Goal: Task Accomplishment & Management: Complete application form

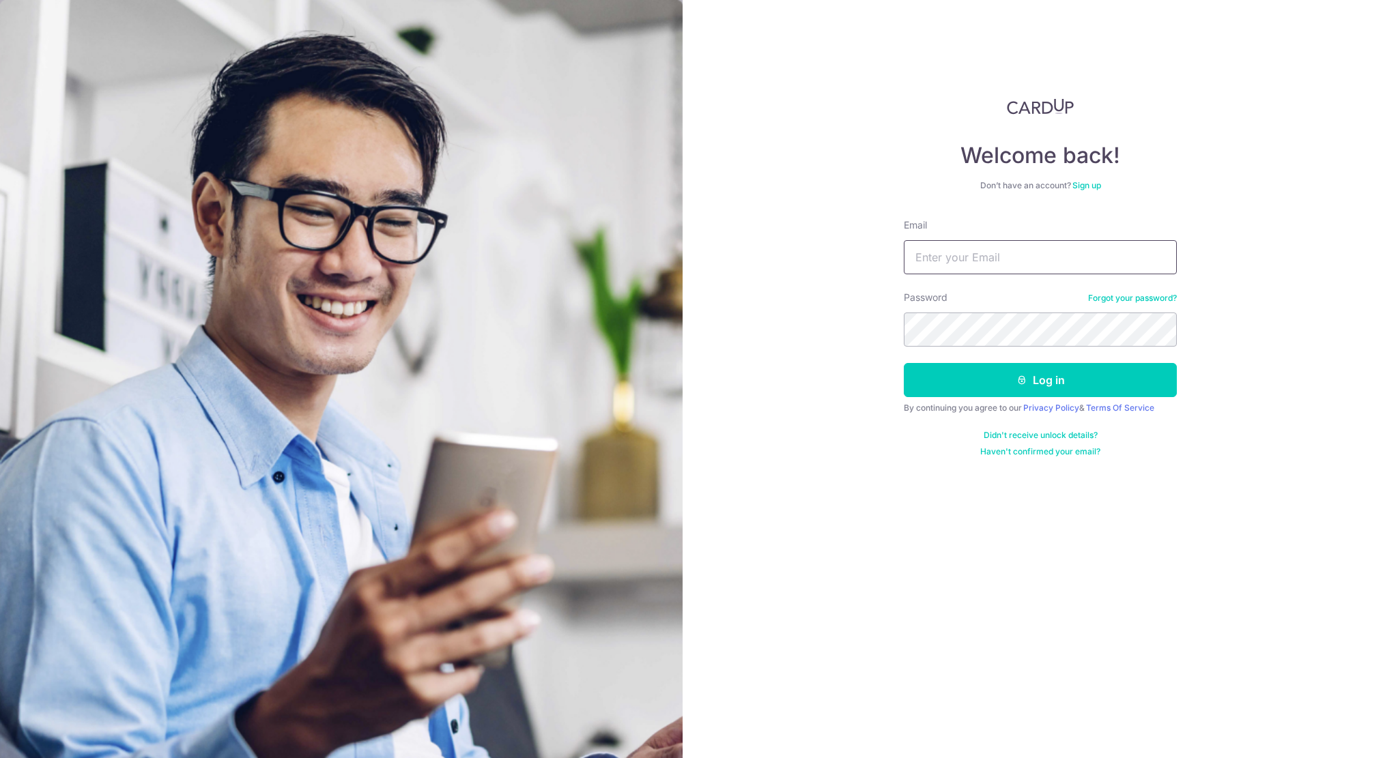
type input "[EMAIL_ADDRESS][DOMAIN_NAME]"
click at [942, 243] on input "in.fluxination@gmail.com" at bounding box center [1040, 257] width 273 height 34
click at [979, 373] on button "Log in" at bounding box center [1040, 380] width 273 height 34
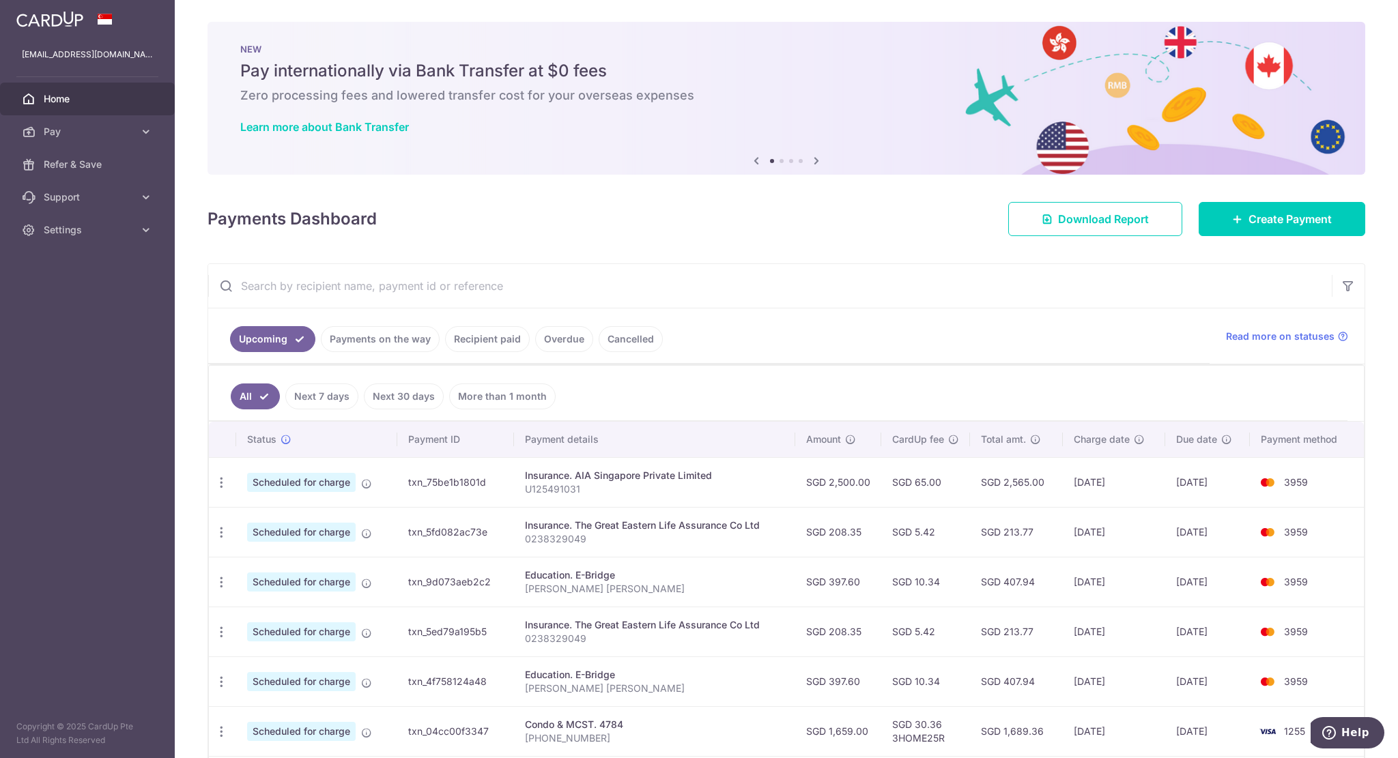
click at [1317, 236] on div "× Pause Schedule Pause all future payments in this series Pause just this one p…" at bounding box center [786, 379] width 1223 height 758
click at [1317, 226] on span "Create Payment" at bounding box center [1289, 219] width 83 height 16
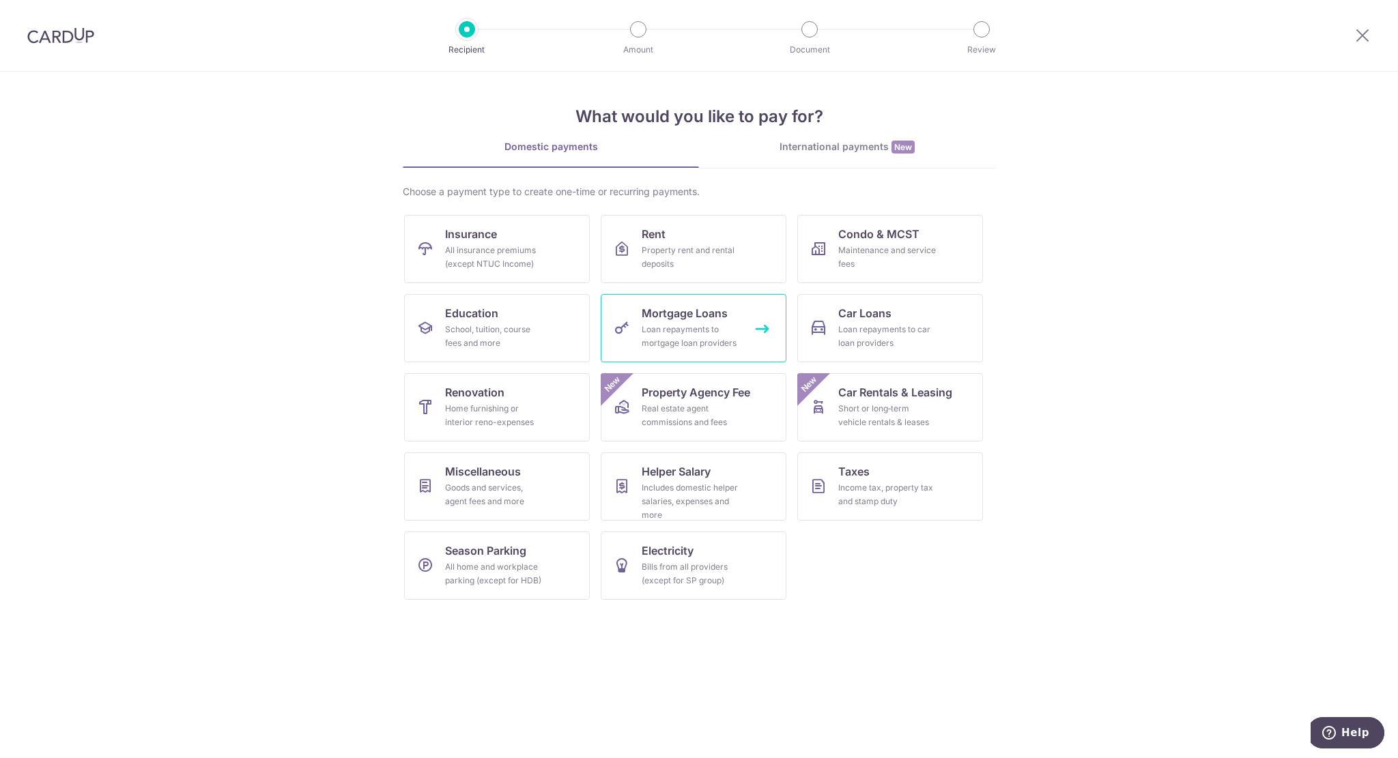
click at [672, 326] on div "Loan repayments to mortgage loan providers" at bounding box center [691, 336] width 98 height 27
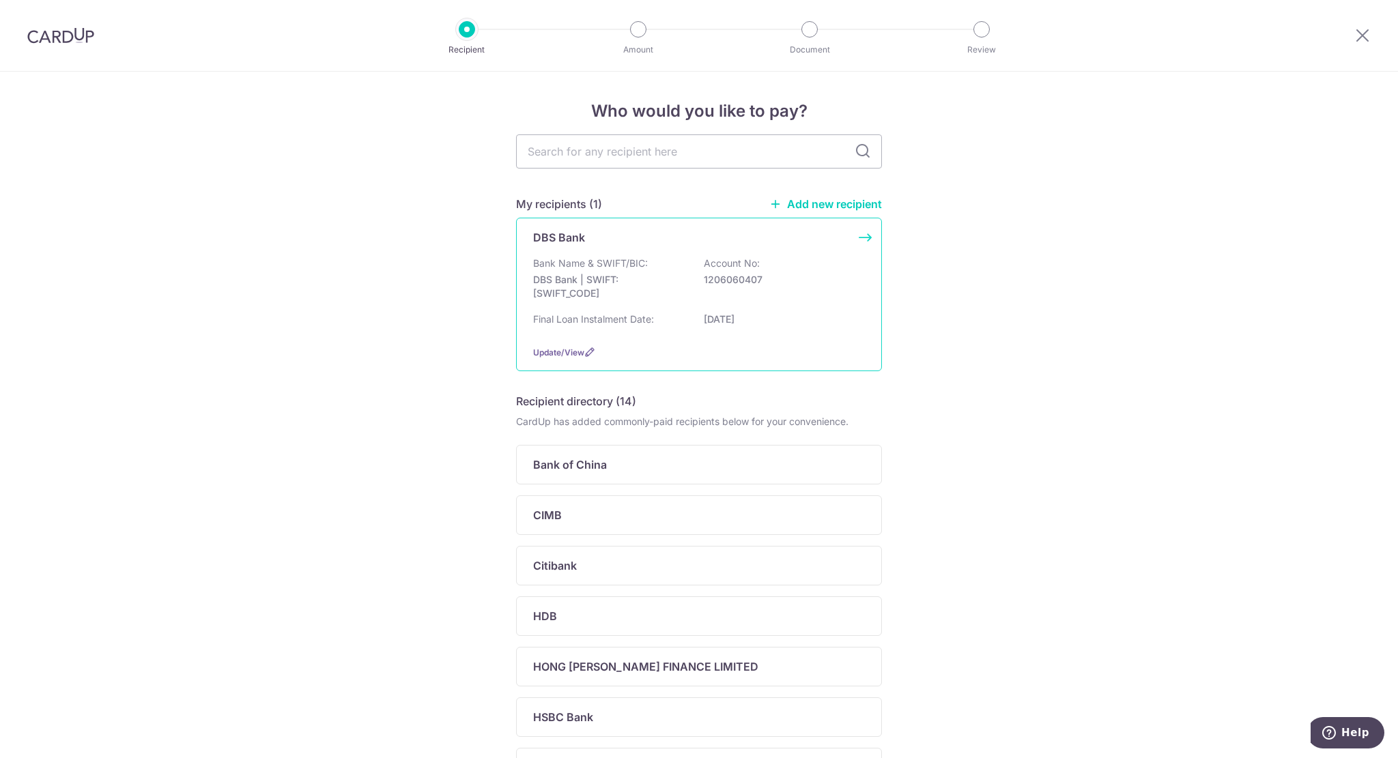
click at [633, 266] on p "Bank Name & SWIFT/BIC:" at bounding box center [590, 264] width 115 height 14
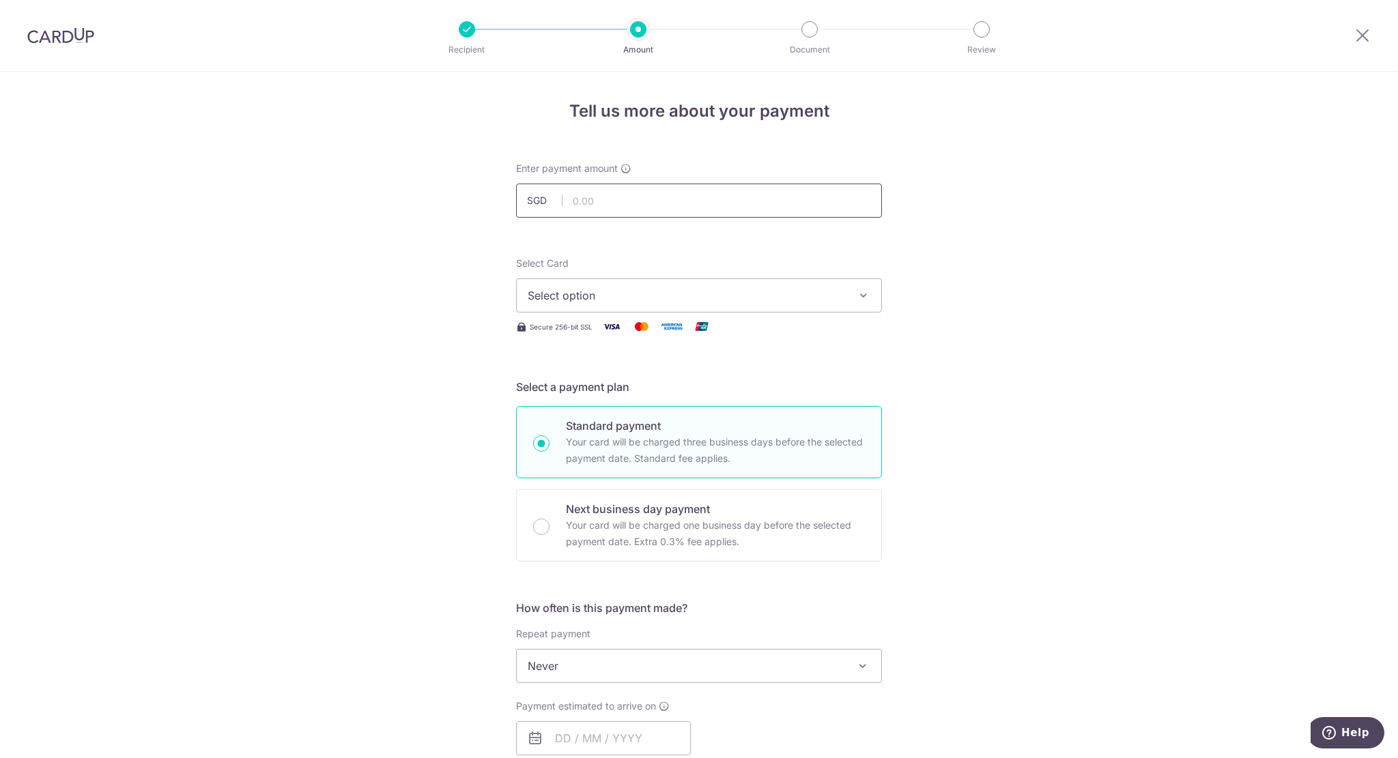
click at [599, 201] on input "text" at bounding box center [699, 201] width 366 height 34
type input "3"
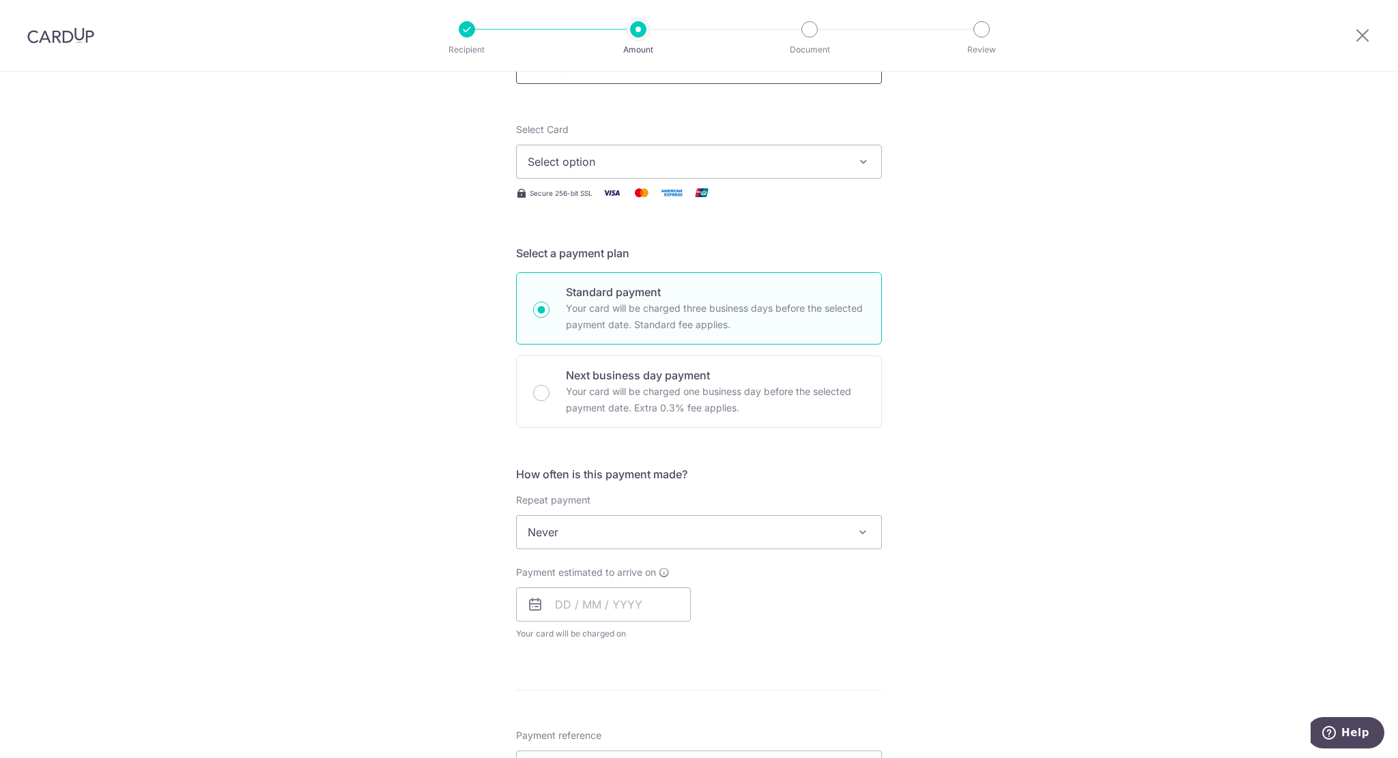
scroll to position [134, 0]
type input "4,500.00"
click at [583, 162] on span "Select option" at bounding box center [687, 162] width 318 height 16
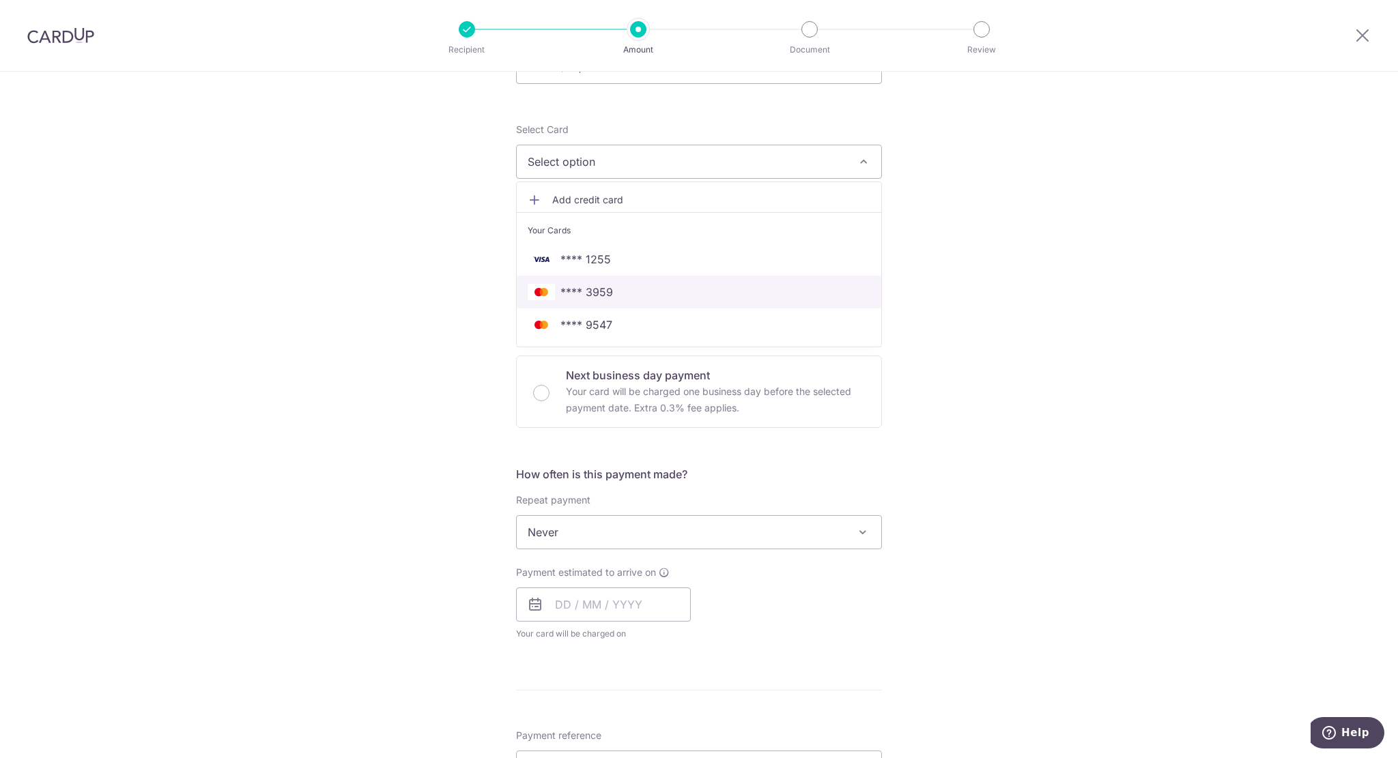
click at [585, 298] on span "**** 3959" at bounding box center [586, 292] width 53 height 16
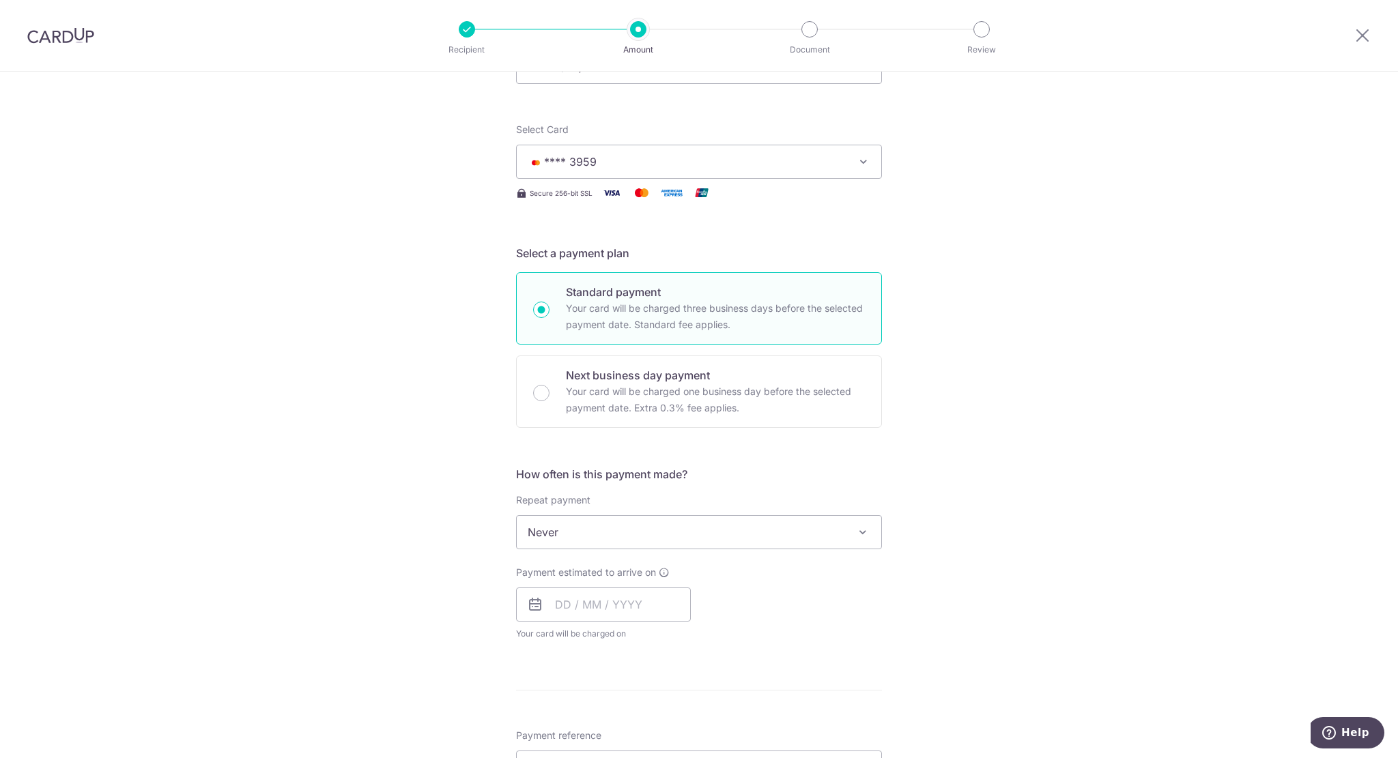
click at [389, 305] on div "Tell us more about your payment Enter payment amount SGD 4,500.00 4500.00 Selec…" at bounding box center [699, 555] width 1398 height 1235
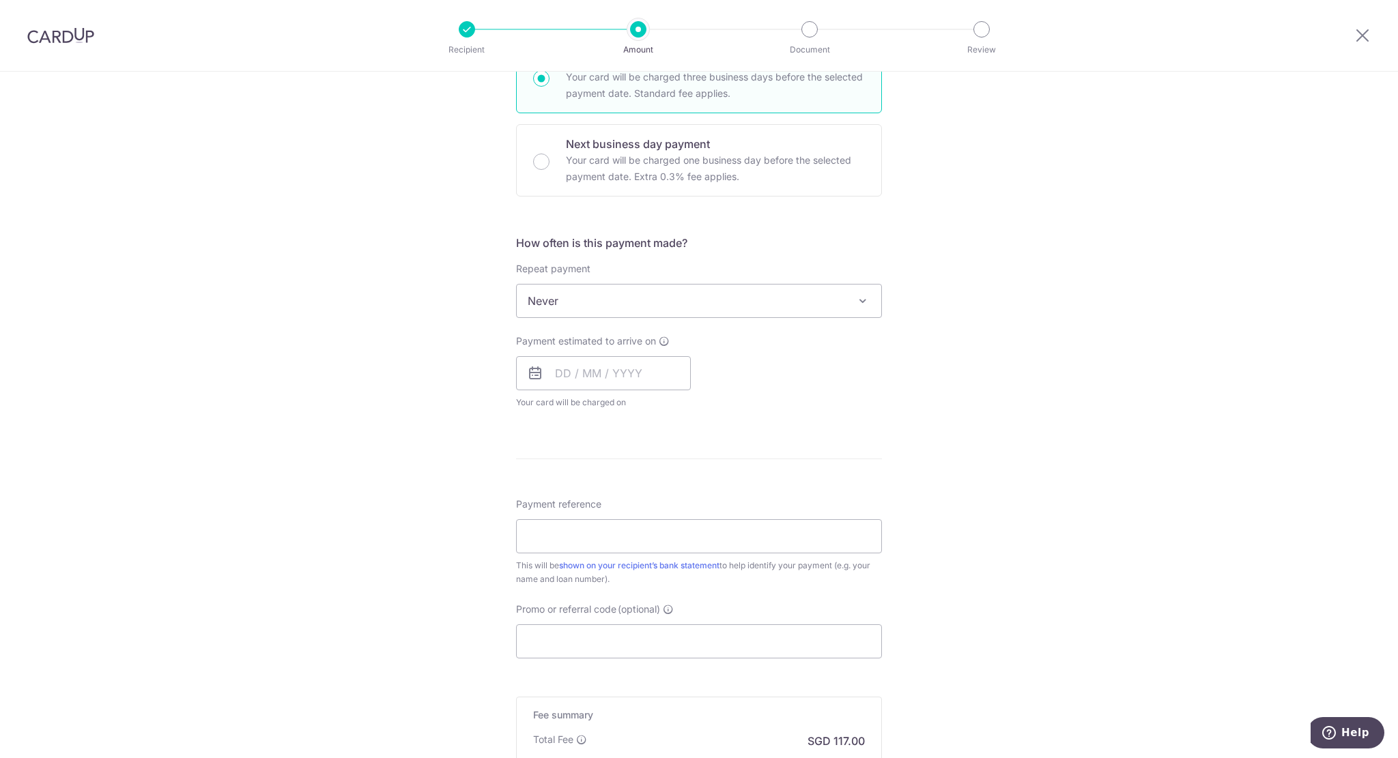
scroll to position [349, 0]
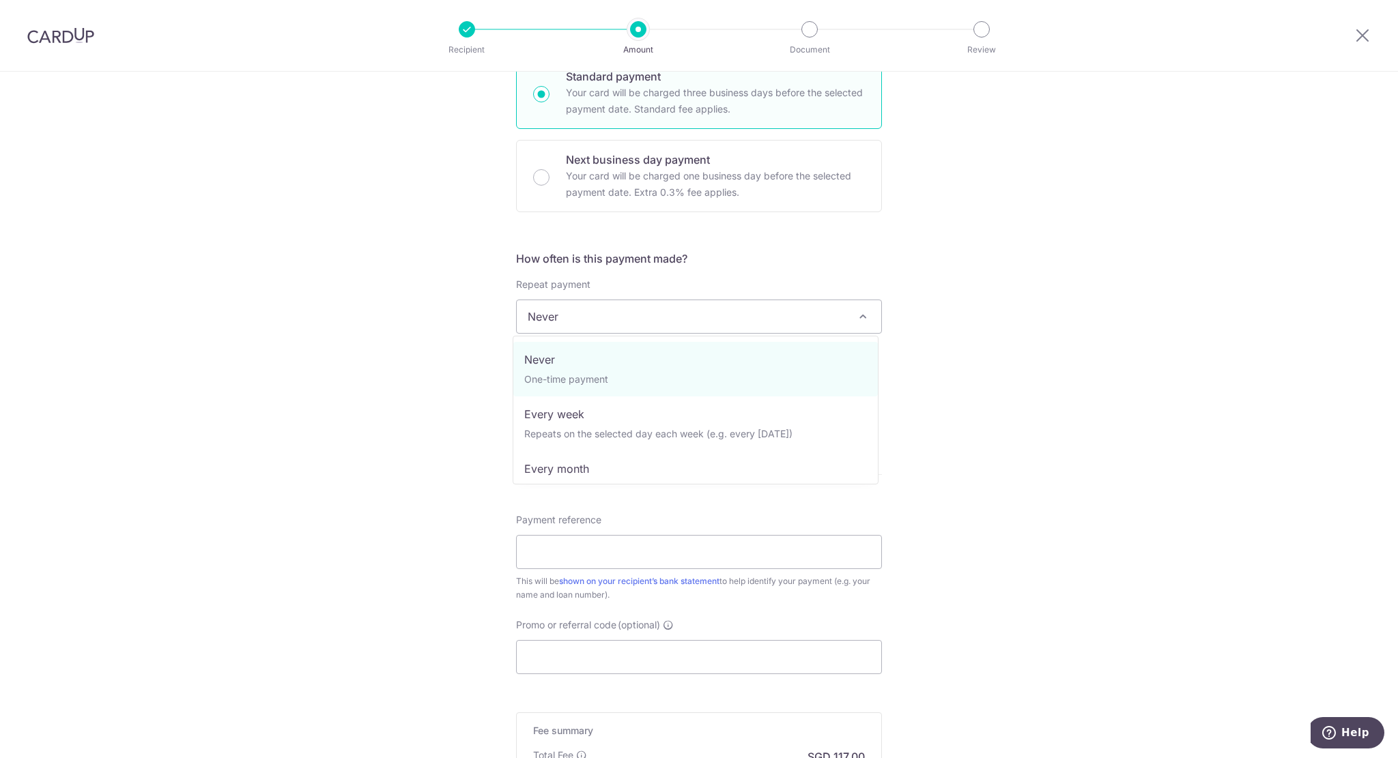
click at [578, 309] on span "Never" at bounding box center [699, 316] width 364 height 33
click at [555, 479] on span "Never One-time payment Every week Repeats on the selected day each week (e.g. e…" at bounding box center [696, 410] width 366 height 149
select select "3"
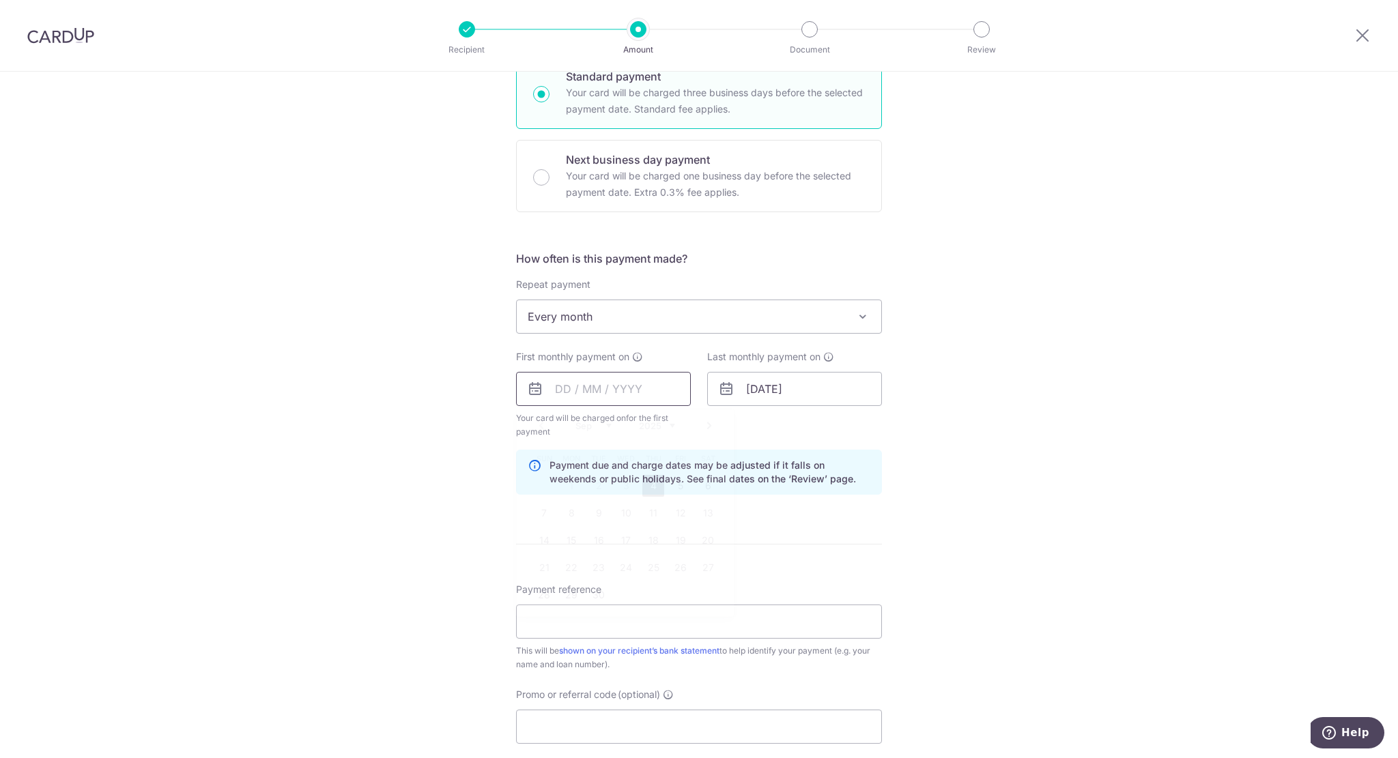
click at [571, 384] on input "text" at bounding box center [603, 389] width 175 height 34
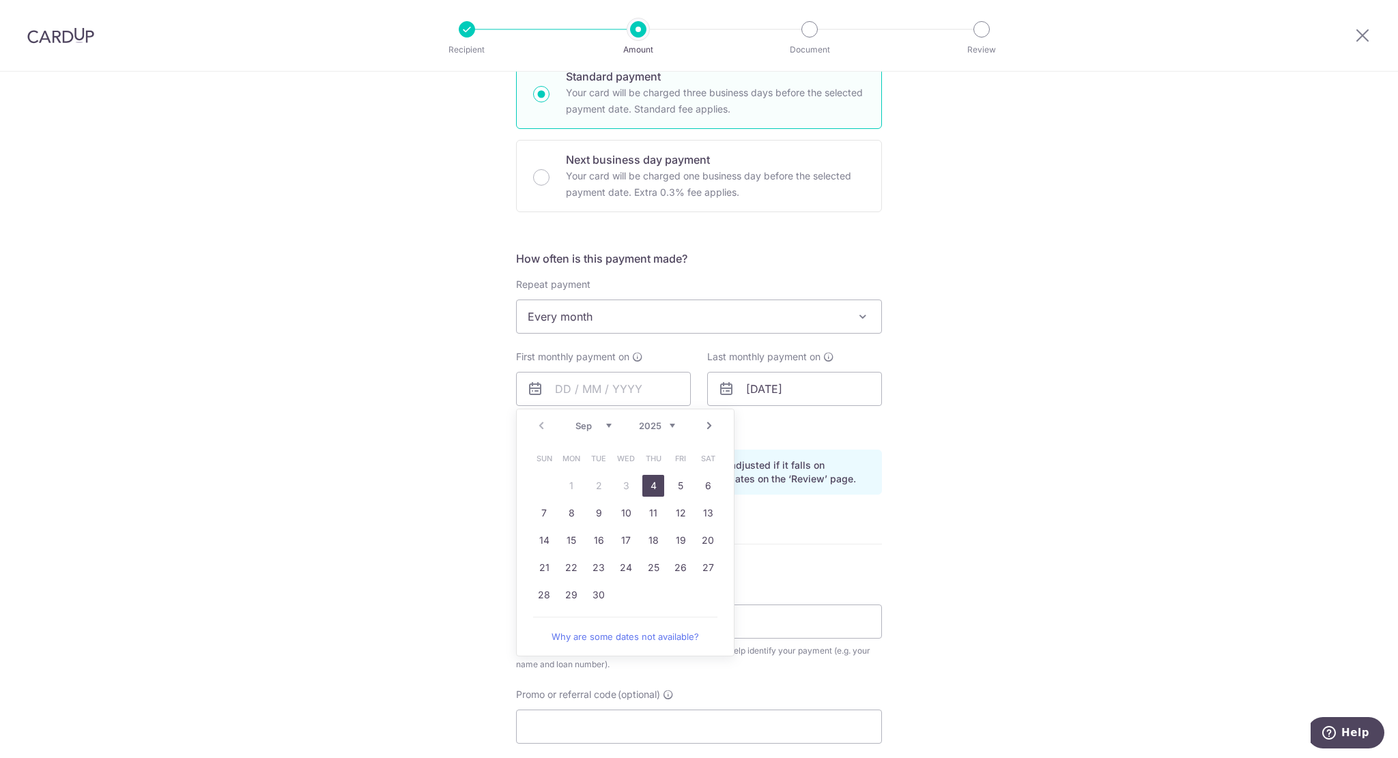
click at [647, 487] on link "4" at bounding box center [653, 486] width 22 height 22
type input "04/09/2025"
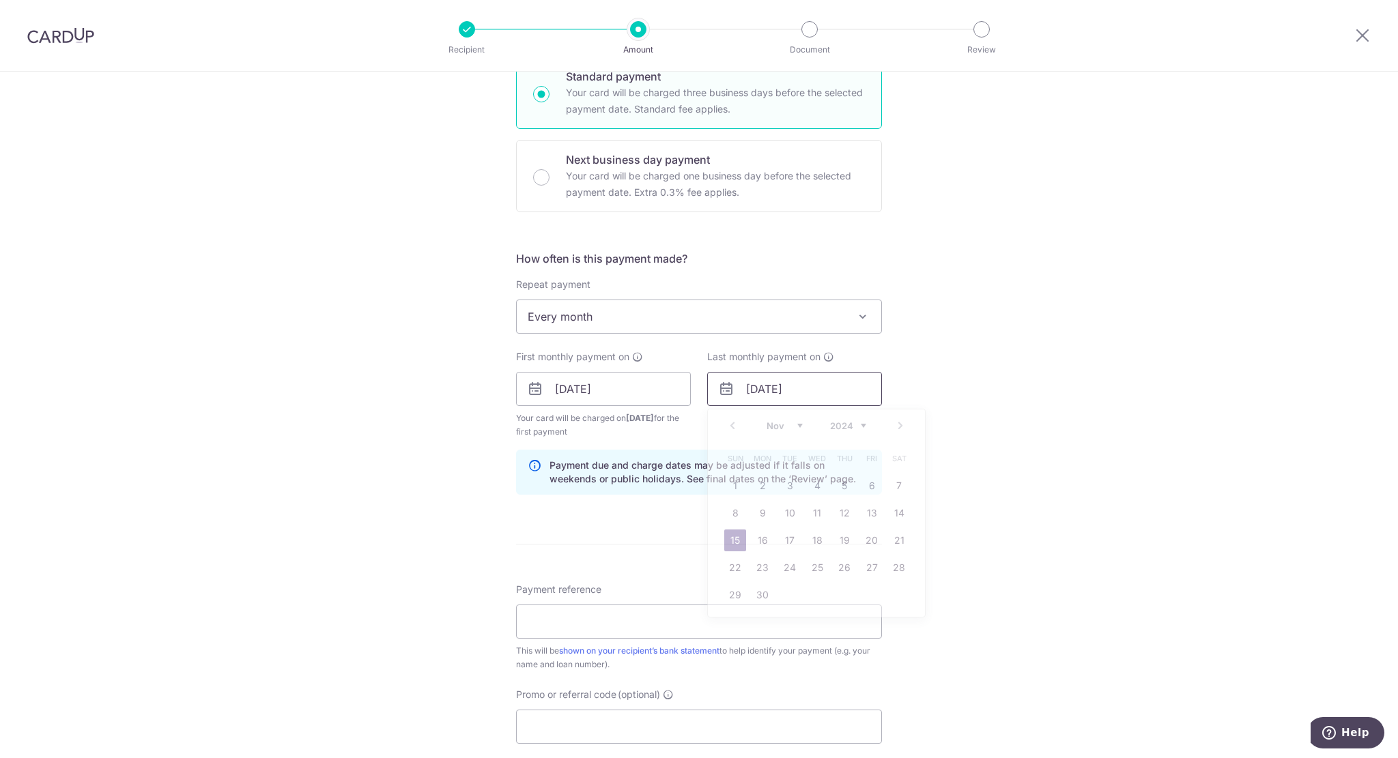
click at [757, 390] on input "15/11/2043" at bounding box center [794, 389] width 175 height 34
click at [851, 425] on select "2024 2025 2026 2027 2028 2029 2030 2031 2032 2033 2034 2035" at bounding box center [848, 425] width 36 height 11
click at [861, 489] on link "1" at bounding box center [872, 486] width 22 height 22
type input "01/11/2030"
click at [505, 511] on div "Tell us more about your payment Enter payment amount SGD 4,500.00 4500.00 Selec…" at bounding box center [699, 374] width 1398 height 1304
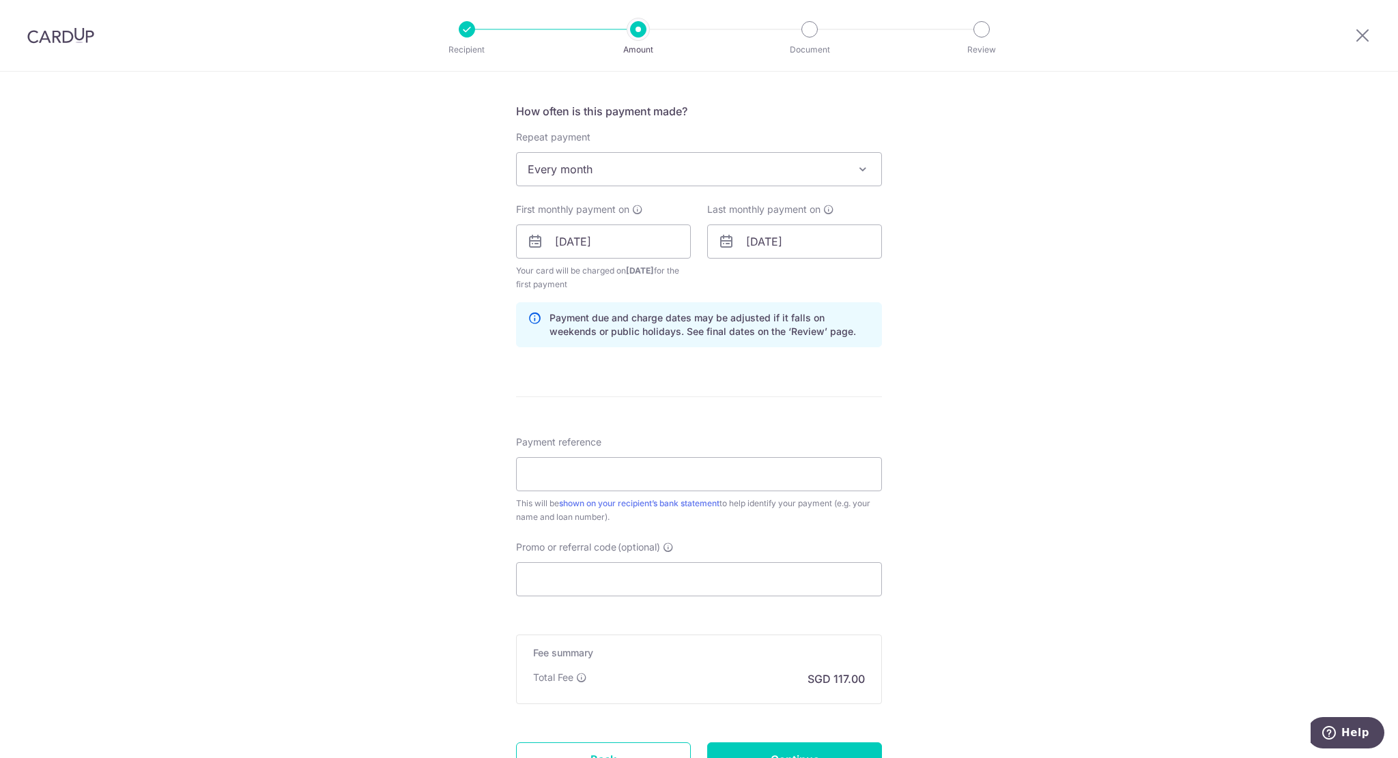
scroll to position [601, 0]
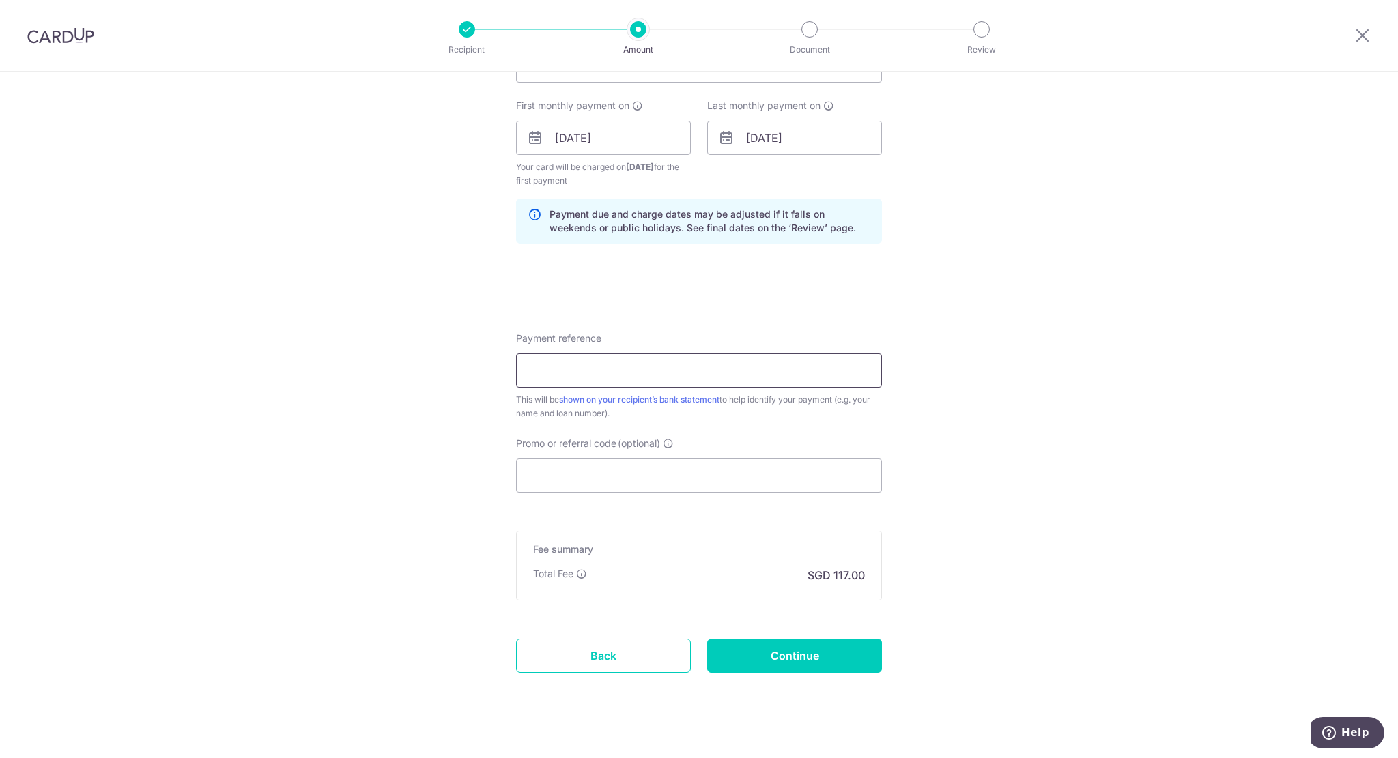
click at [590, 363] on input "Payment reference" at bounding box center [699, 371] width 366 height 34
click at [590, 363] on input "DB" at bounding box center [699, 371] width 366 height 34
type input "DBS Mortgage"
click at [573, 474] on input "Promo or referral code (optional)" at bounding box center [699, 476] width 366 height 34
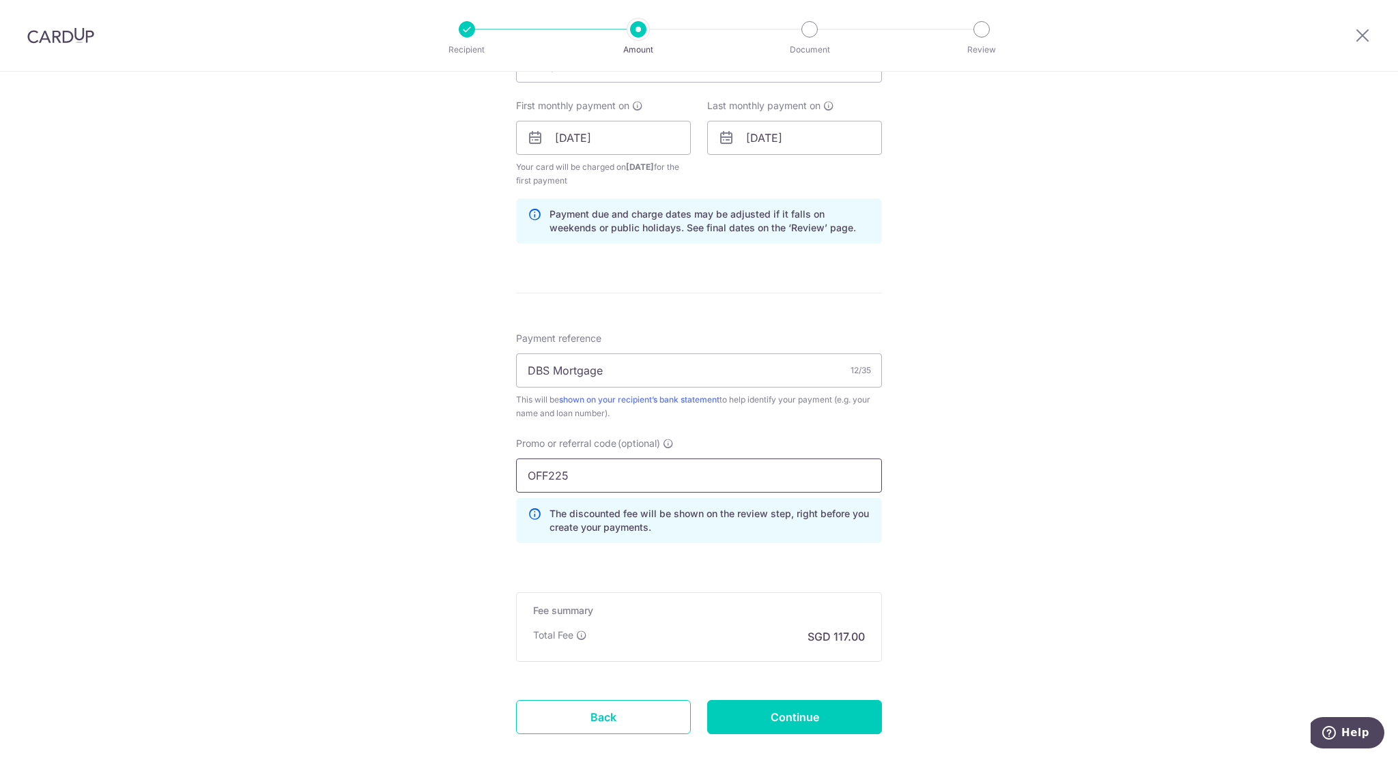
scroll to position [677, 0]
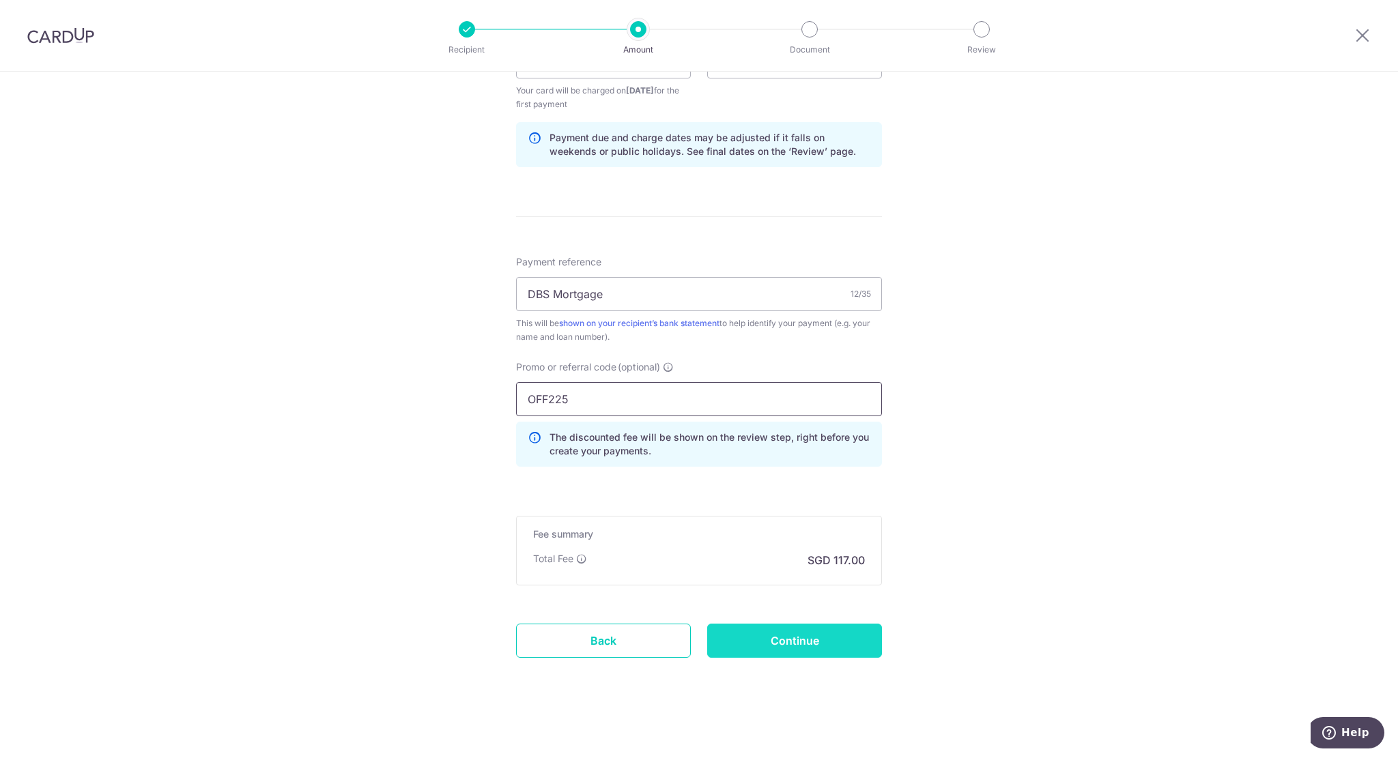
type input "OFF225"
click at [758, 637] on input "Continue" at bounding box center [794, 641] width 175 height 34
type input "Create Schedule"
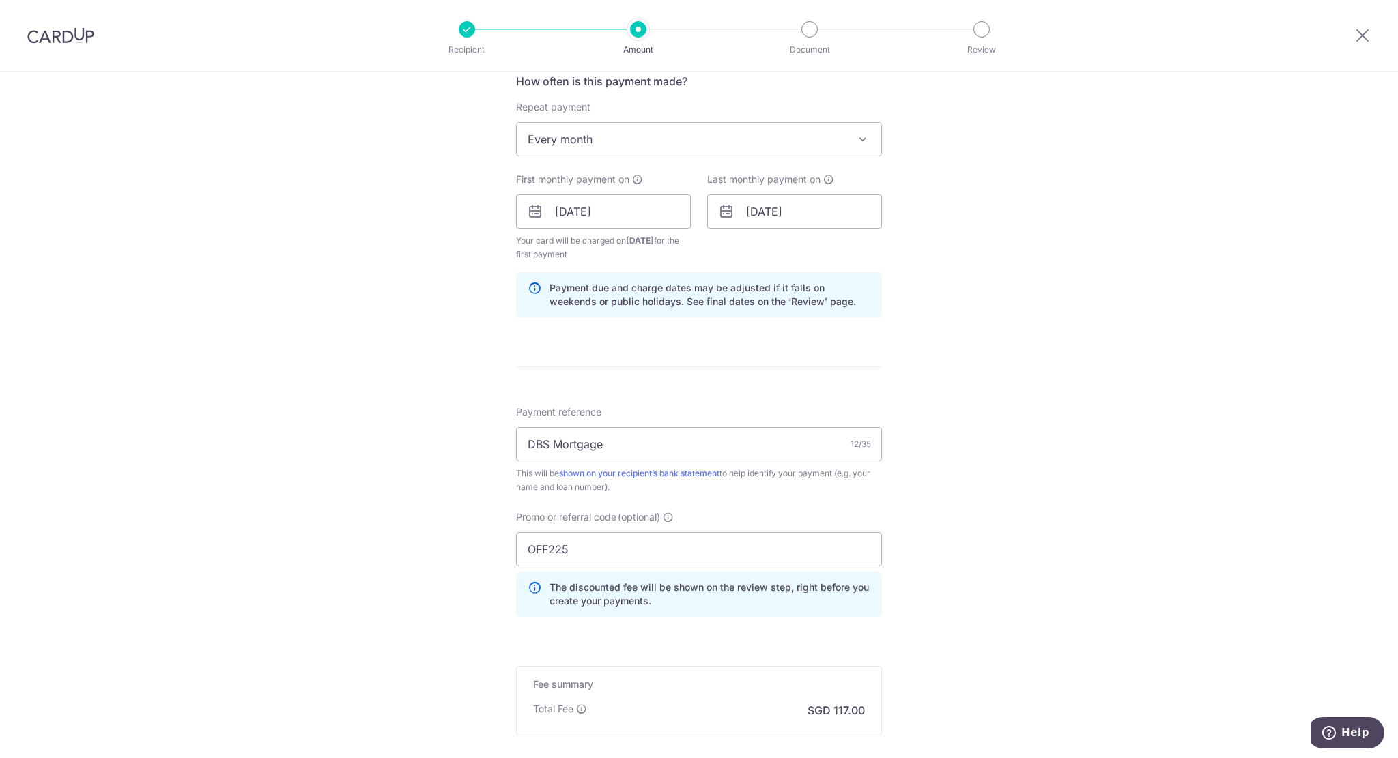
scroll to position [445, 0]
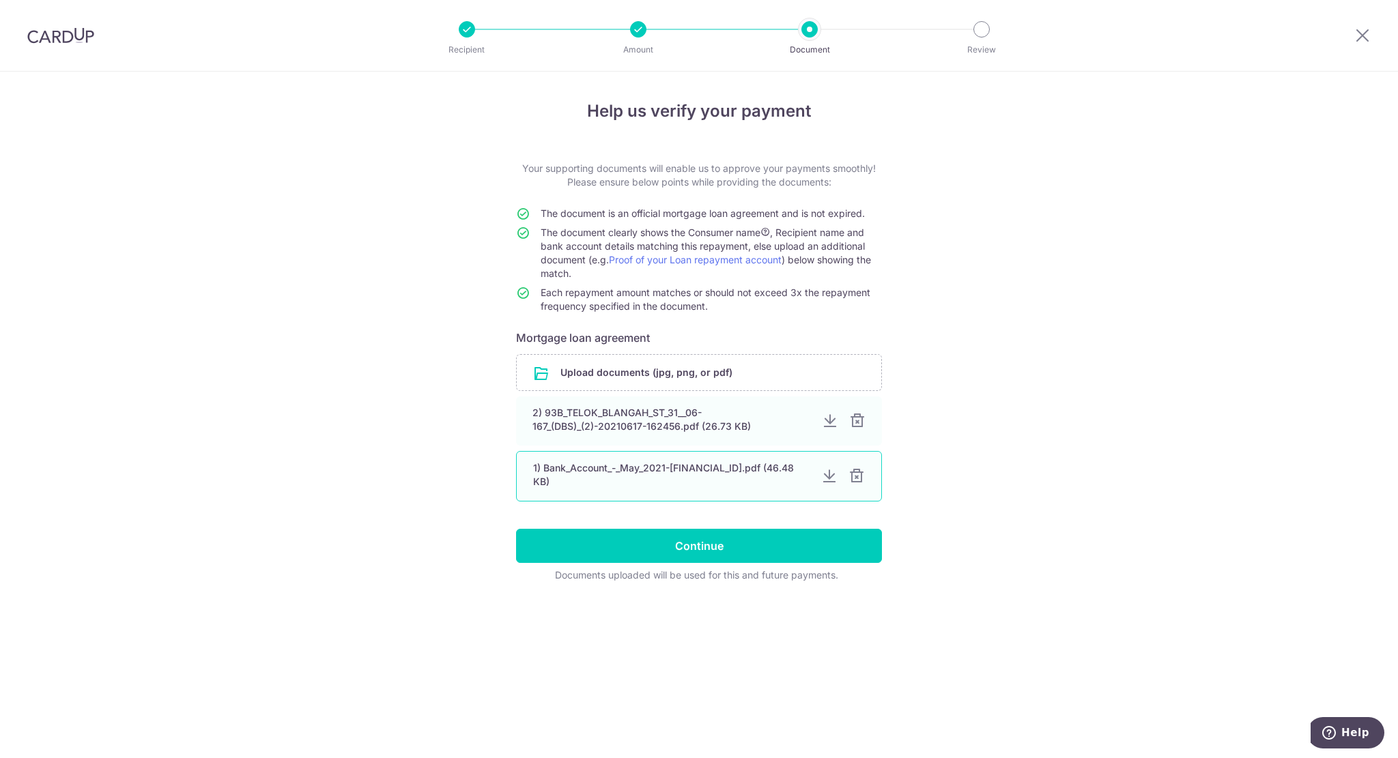
click at [828, 475] on div at bounding box center [829, 476] width 16 height 16
click at [857, 422] on div at bounding box center [856, 422] width 16 height 16
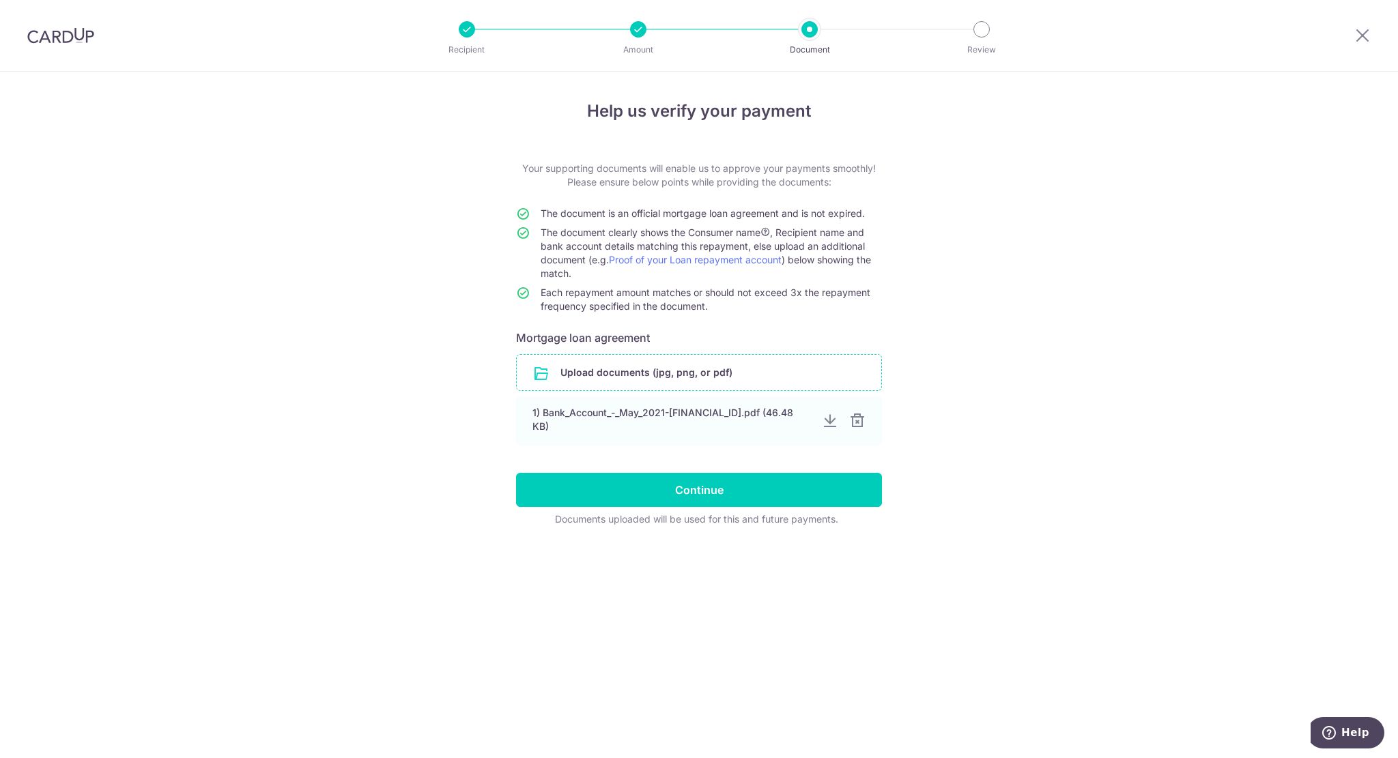
click at [669, 367] on input "file" at bounding box center [699, 372] width 364 height 35
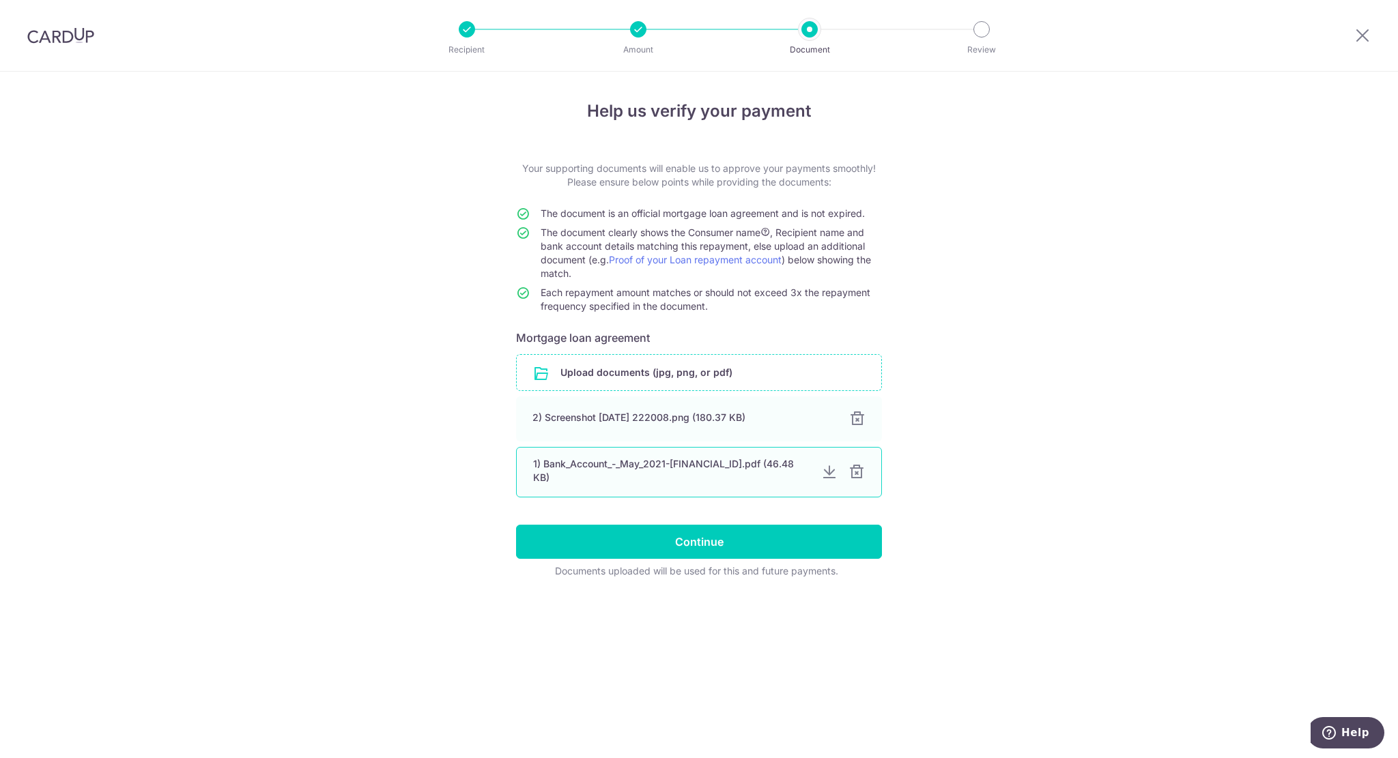
click at [857, 474] on div at bounding box center [856, 472] width 16 height 16
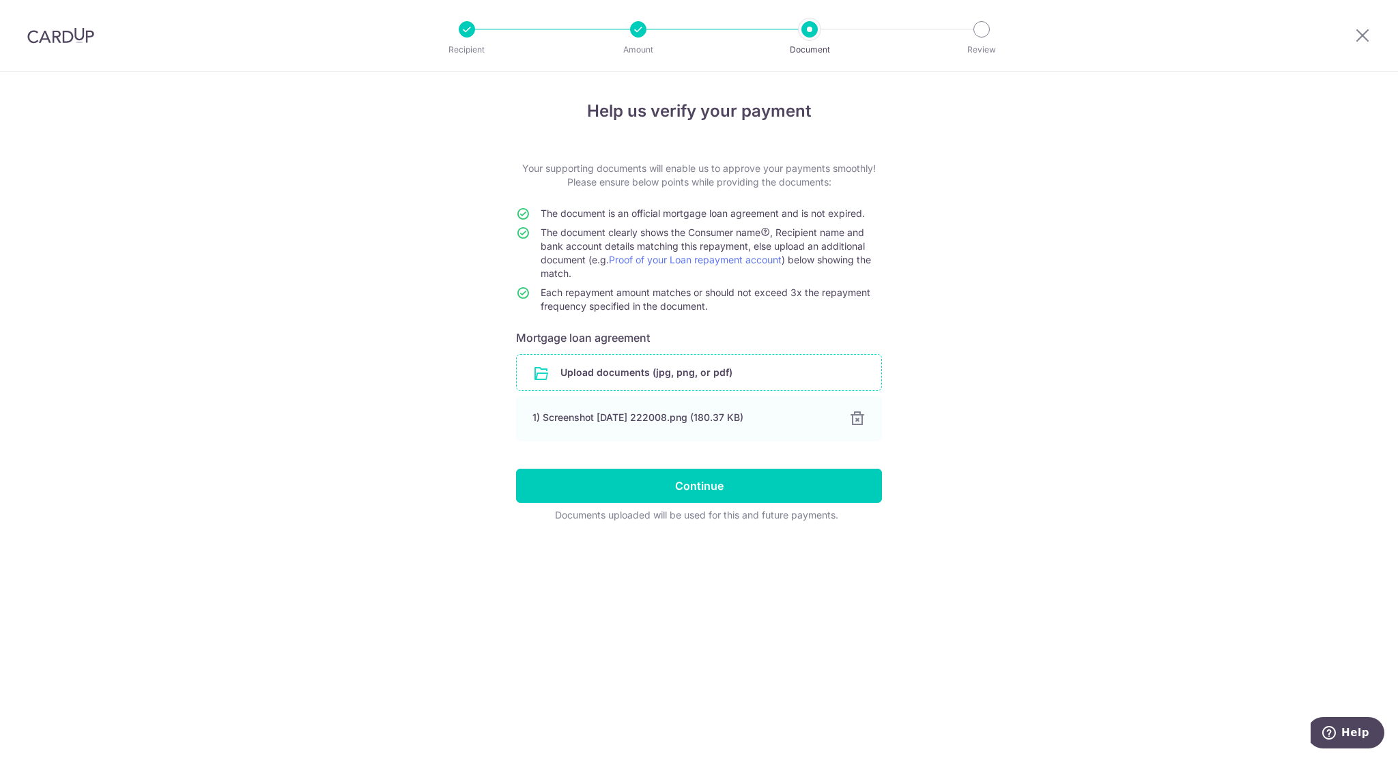
click at [706, 359] on input "file" at bounding box center [699, 372] width 364 height 35
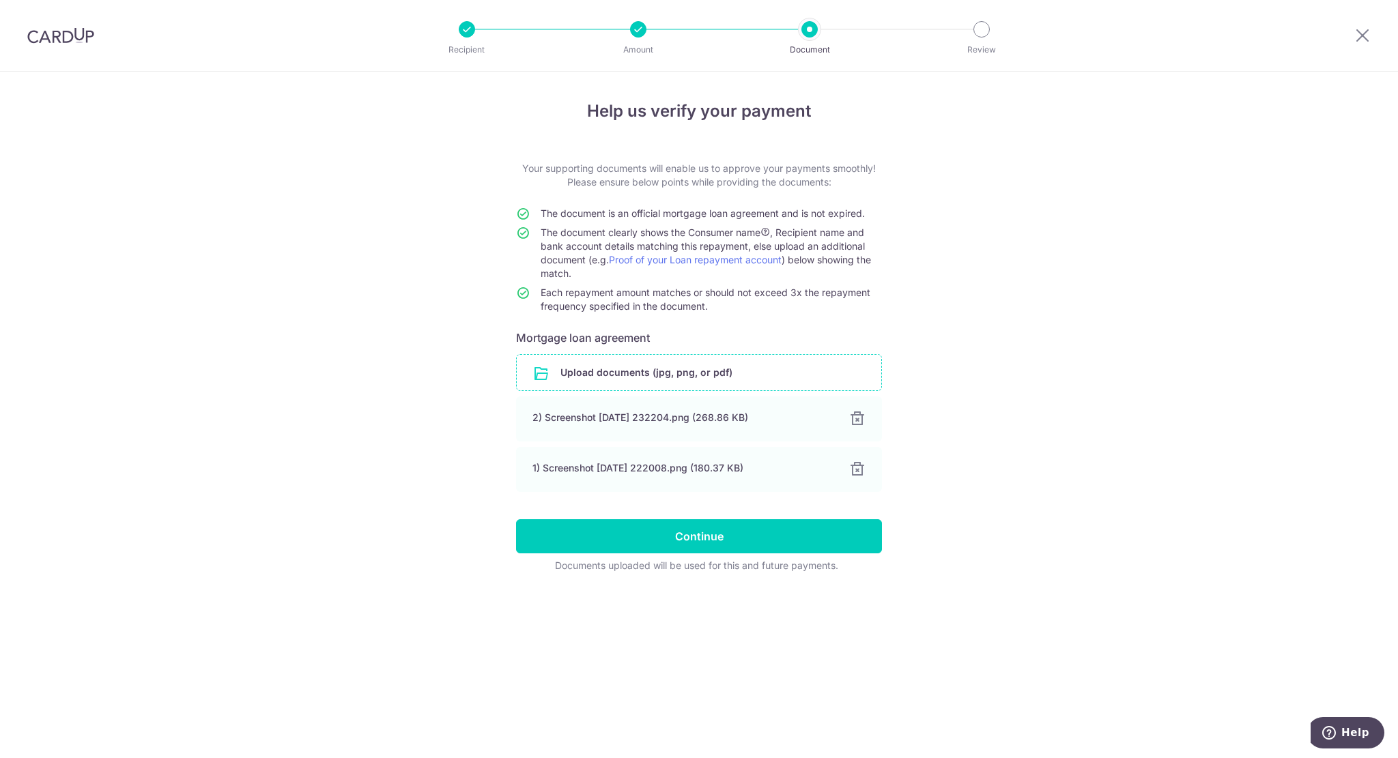
click at [642, 362] on input "file" at bounding box center [699, 372] width 364 height 35
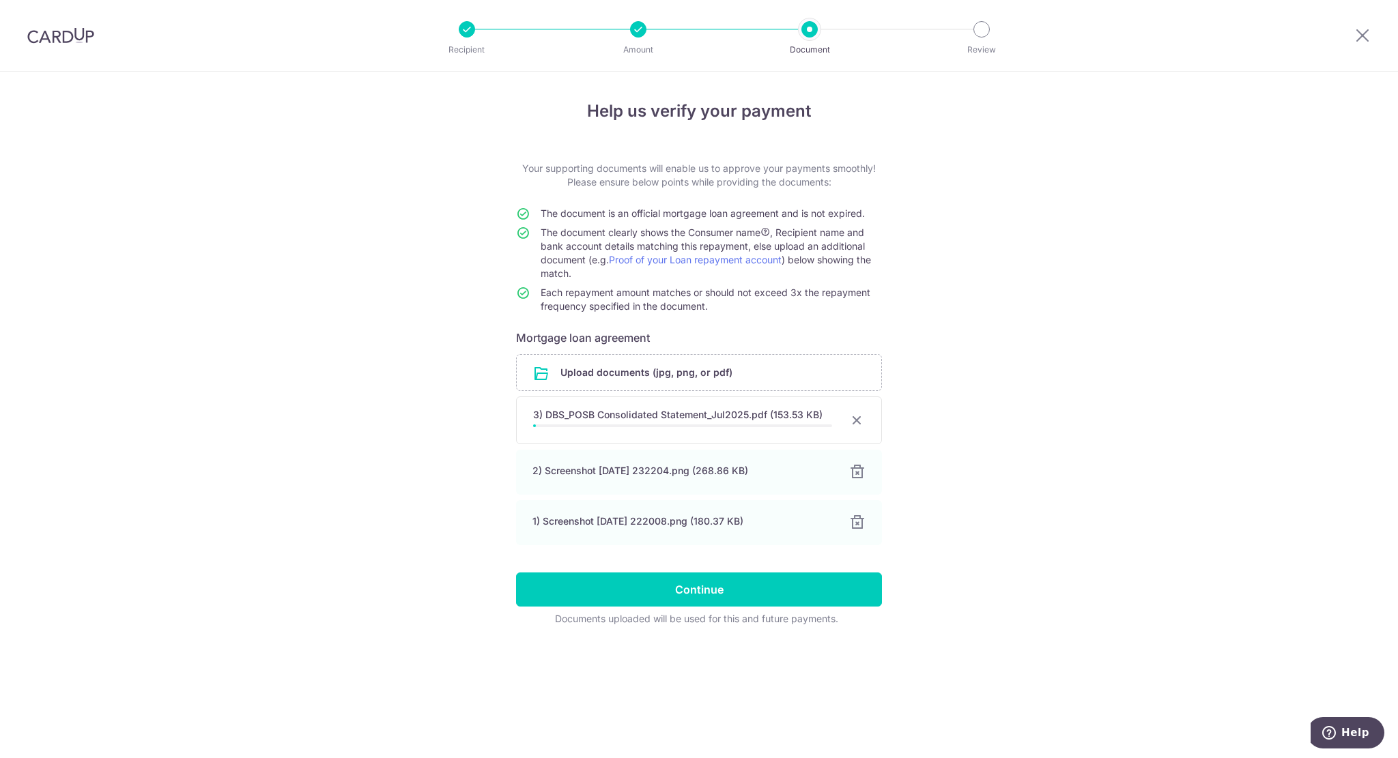
click at [214, 40] on header "Recipient Amount Document Review" at bounding box center [699, 36] width 1398 height 72
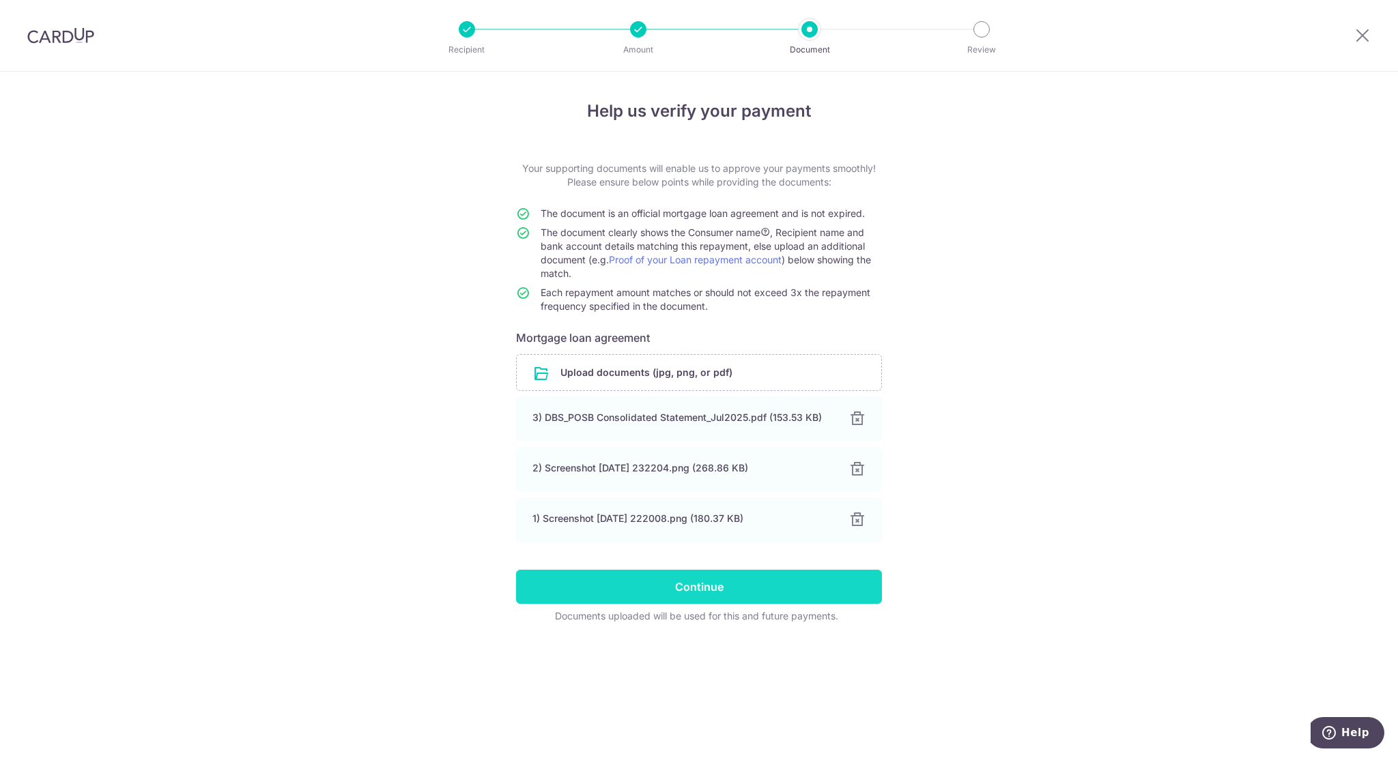
click at [677, 584] on input "Continue" at bounding box center [699, 587] width 366 height 34
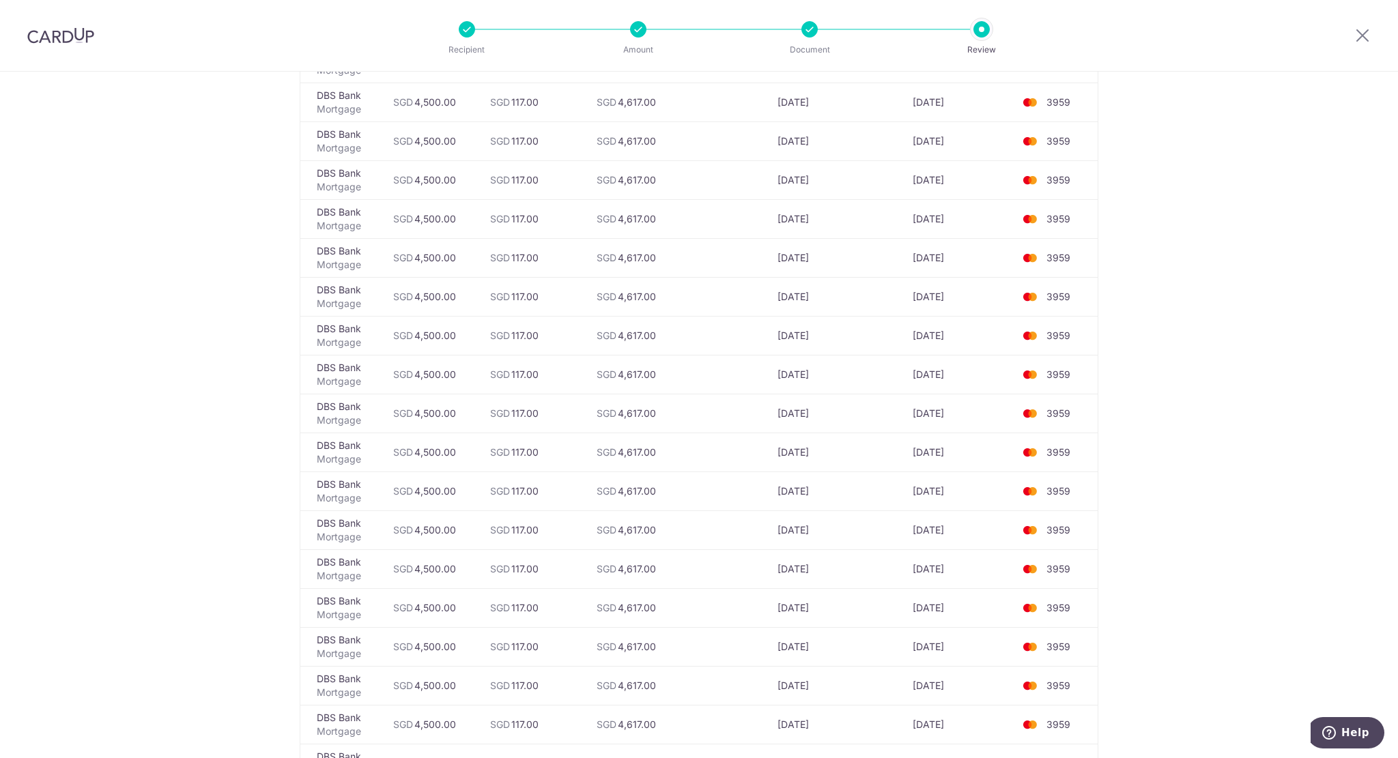
scroll to position [2086, 0]
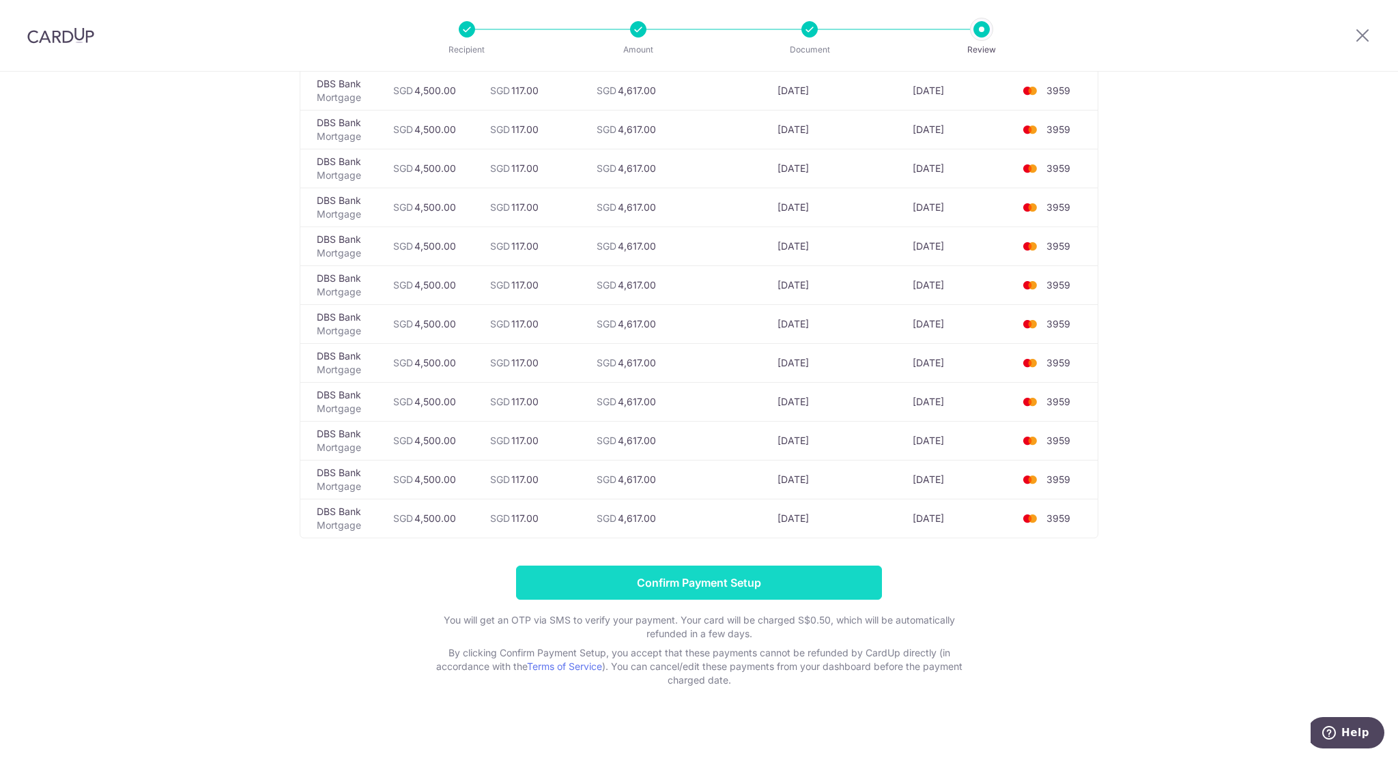
click at [723, 573] on input "Confirm Payment Setup" at bounding box center [699, 583] width 366 height 34
